Goal: Transaction & Acquisition: Purchase product/service

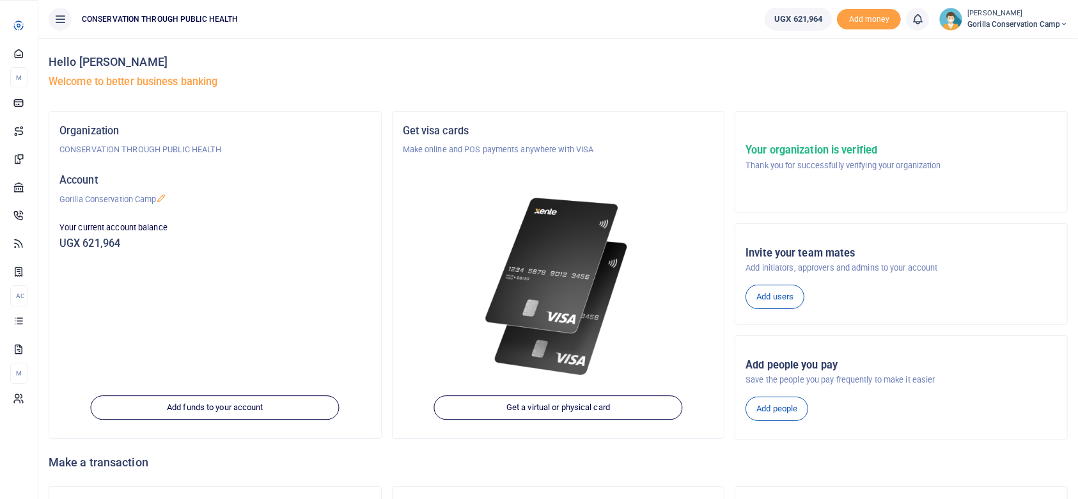
click at [0, 0] on span "Xente Transfers" at bounding box center [0, 0] width 0 height 0
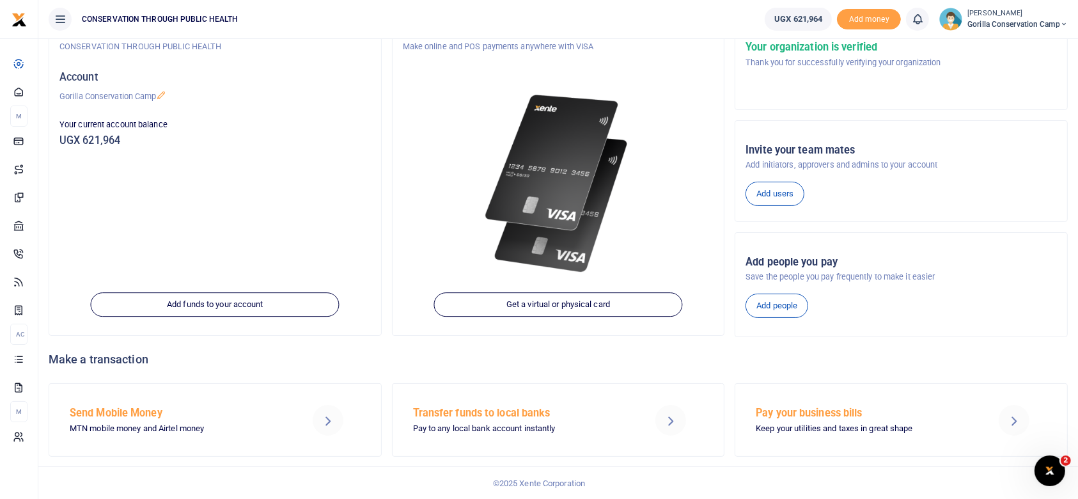
click at [123, 414] on h5 "Send Mobile Money" at bounding box center [177, 412] width 215 height 13
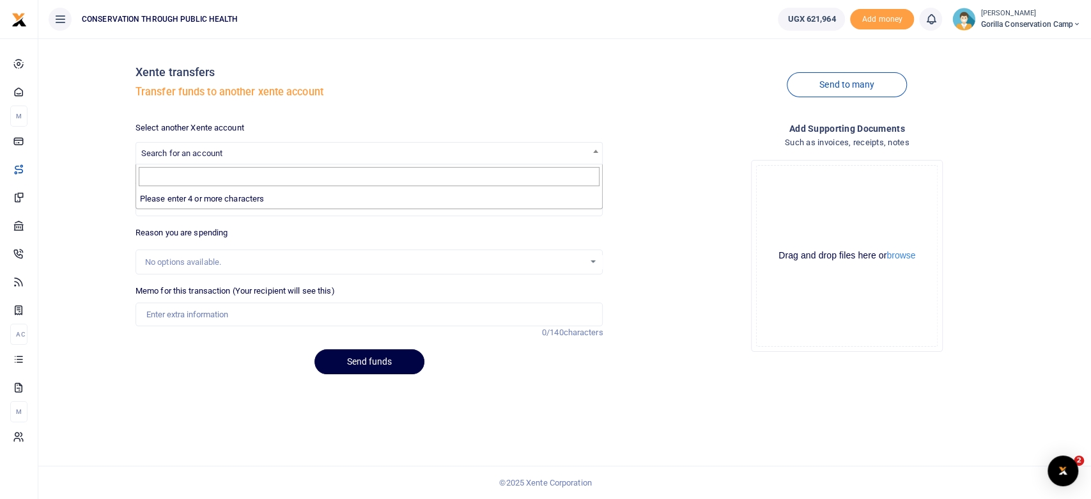
click at [580, 150] on span "Search for an account" at bounding box center [369, 153] width 467 height 20
type input "g"
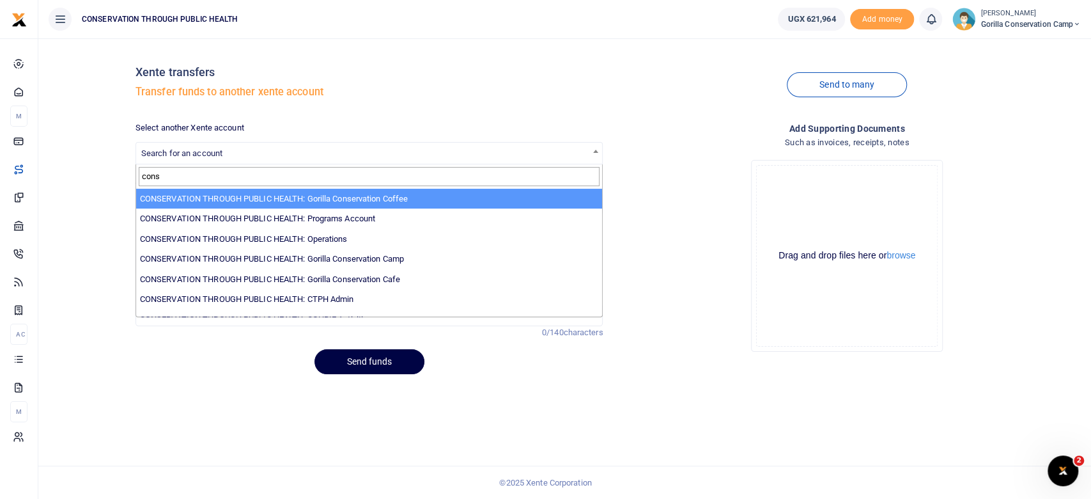
type input "cons"
select select "3191"
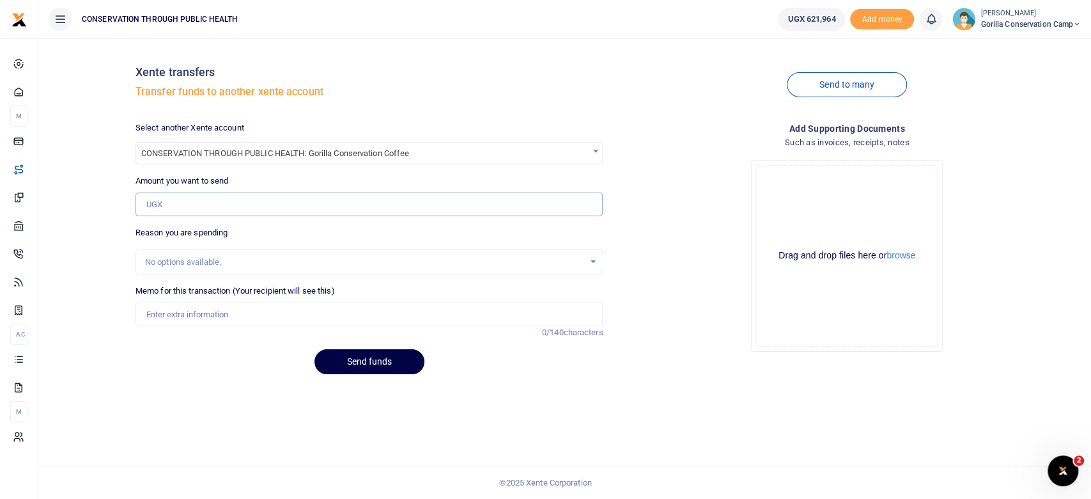
click at [189, 202] on input "Amount you want to send" at bounding box center [369, 204] width 468 height 24
type input "120,000"
click at [155, 313] on input "Memo for this transaction (Your recipient will see this)" at bounding box center [369, 314] width 468 height 24
type input "Loan to Gorilla conservation coffee"
click at [368, 366] on button "Send funds" at bounding box center [369, 361] width 110 height 25
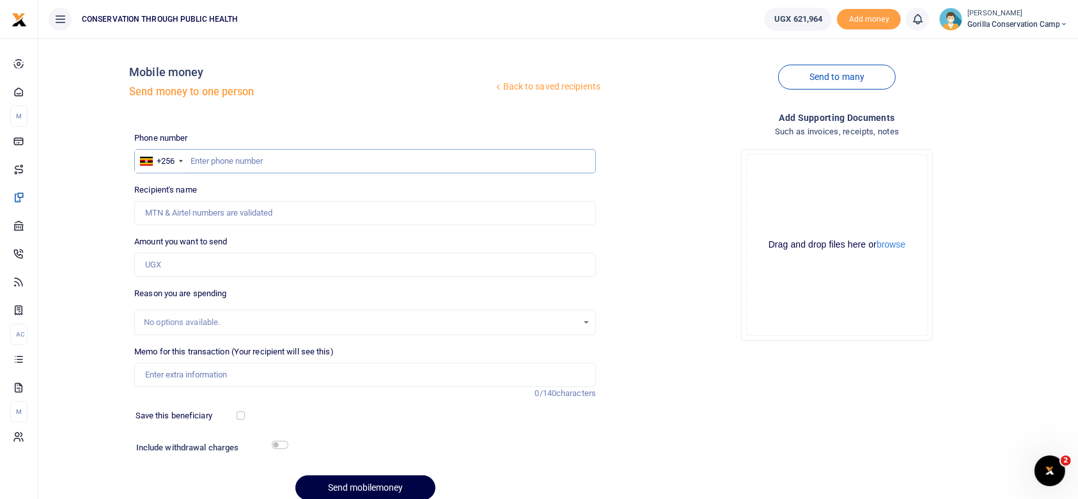
click at [204, 160] on input "text" at bounding box center [364, 161] width 461 height 24
type input "780484259"
type input "[PERSON_NAME]"
type input "780484259"
click at [161, 261] on input "Amount you want to send" at bounding box center [364, 264] width 461 height 24
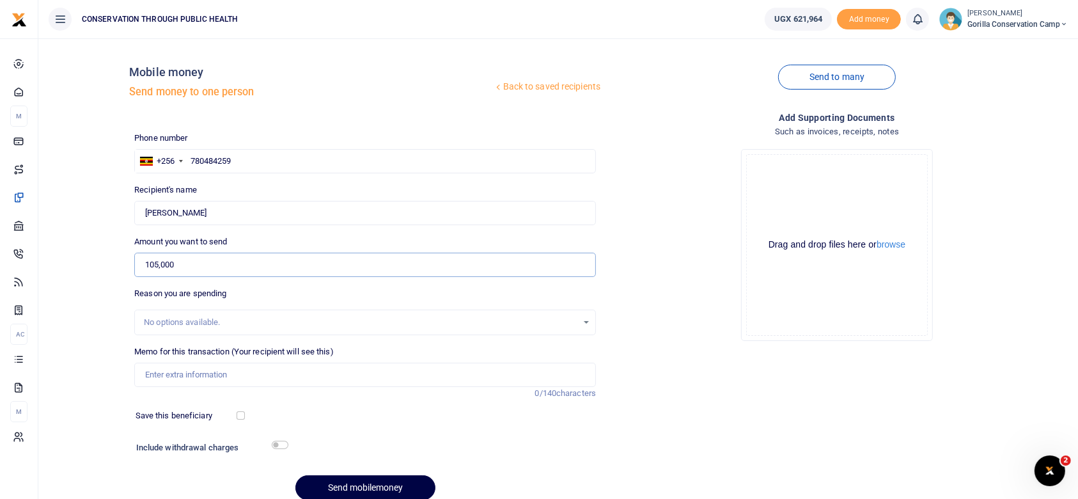
type input "105,000"
click at [149, 375] on input "Memo for this transaction (Your recipient will see this)" at bounding box center [364, 374] width 461 height 24
type input "C"
type input "Staff chorcarl"
click at [178, 406] on div "Phone number +256 Uganda +256 780484259 Phone is required. Recipient's name Fou…" at bounding box center [365, 321] width 472 height 379
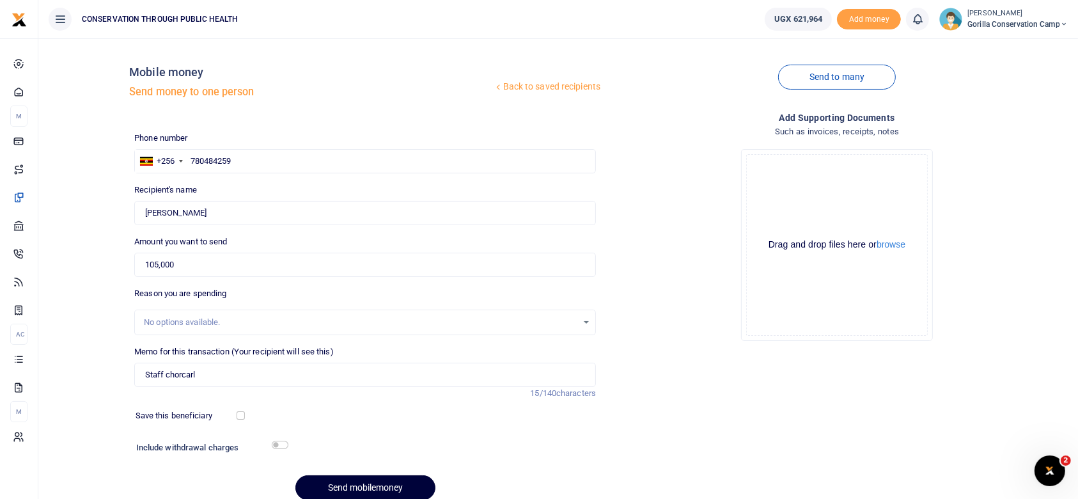
click at [366, 487] on button "Send mobilemoney" at bounding box center [365, 487] width 140 height 25
click at [662, 249] on div "Drop your files here Drag and drop files here or browse Powered by Uppy" at bounding box center [836, 245] width 461 height 212
click at [984, 17] on small "[PERSON_NAME]" at bounding box center [1017, 13] width 100 height 11
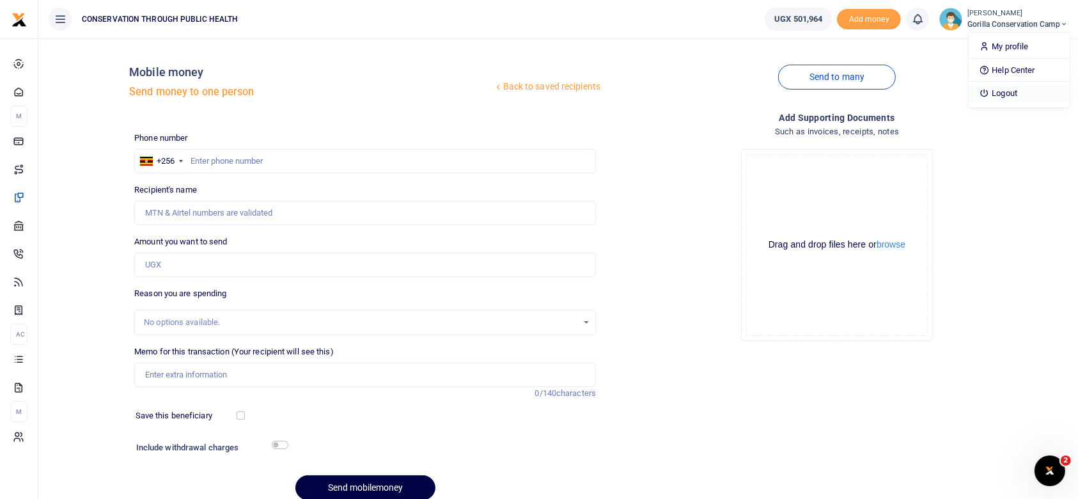
click at [1007, 93] on link "Logout" at bounding box center [1018, 93] width 101 height 18
